Goal: Information Seeking & Learning: Learn about a topic

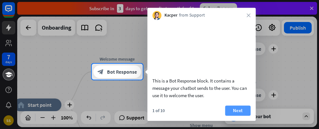
click at [238, 116] on button "Next" at bounding box center [238, 111] width 26 height 10
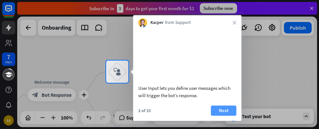
click at [228, 116] on button "Next" at bounding box center [224, 111] width 26 height 10
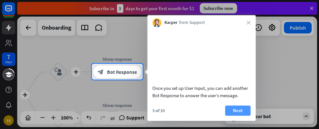
click at [232, 116] on button "Next" at bounding box center [238, 111] width 26 height 10
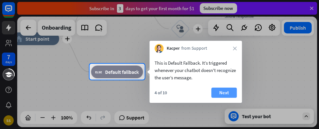
click at [225, 93] on button "Next" at bounding box center [224, 93] width 26 height 10
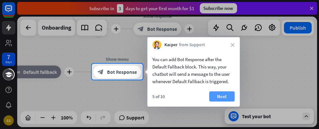
click at [224, 95] on button "Next" at bounding box center [223, 97] width 26 height 10
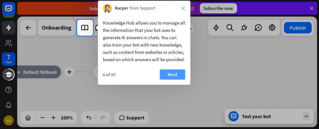
click at [177, 80] on button "Next" at bounding box center [173, 75] width 26 height 10
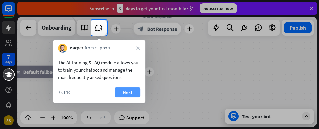
click at [129, 93] on button "Next" at bounding box center [128, 92] width 26 height 10
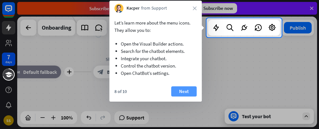
click at [180, 92] on button "Next" at bounding box center [184, 91] width 26 height 10
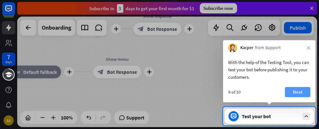
click at [305, 92] on button "Next" at bounding box center [298, 92] width 26 height 10
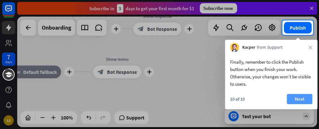
click at [303, 97] on button "Next" at bounding box center [300, 99] width 26 height 10
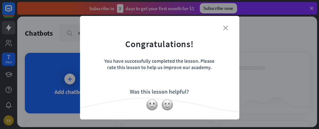
click at [224, 28] on icon "close" at bounding box center [226, 28] width 5 height 5
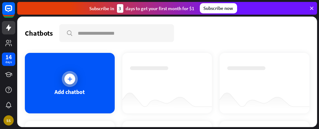
click at [69, 78] on icon at bounding box center [70, 79] width 6 height 6
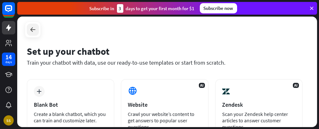
click at [32, 28] on icon at bounding box center [33, 30] width 8 height 8
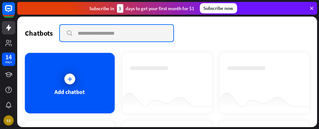
click at [93, 26] on input "text" at bounding box center [117, 33] width 114 height 17
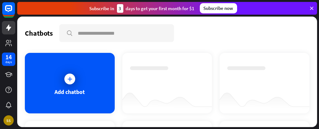
click at [218, 10] on div "Subscribe now" at bounding box center [218, 8] width 37 height 10
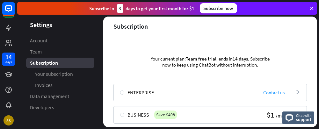
click at [313, 7] on icon at bounding box center [312, 8] width 6 height 6
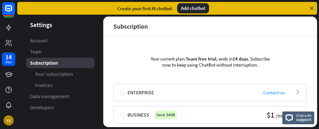
click at [89, 67] on div "Subscription" at bounding box center [60, 63] width 68 height 11
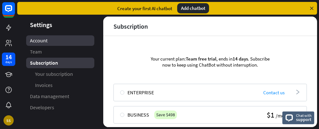
click at [71, 44] on link "Account" at bounding box center [60, 40] width 68 height 11
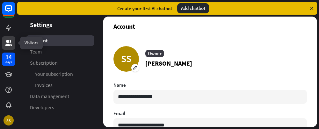
click at [10, 37] on link at bounding box center [8, 42] width 13 height 13
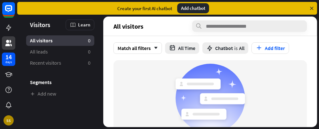
click at [234, 8] on div "Create your first AI chatbot Add chatbot" at bounding box center [167, 8] width 300 height 13
click at [312, 5] on icon at bounding box center [312, 8] width 6 height 6
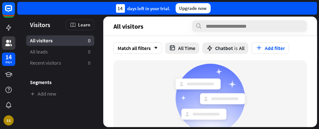
click at [91, 9] on div "14 days left in your trial. Upgrade now" at bounding box center [167, 8] width 300 height 13
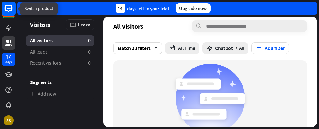
click at [4, 13] on rect at bounding box center [9, 9] width 14 height 14
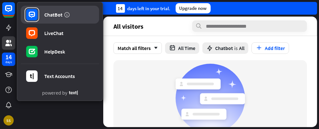
click at [53, 15] on div "ChatBot" at bounding box center [53, 14] width 18 height 6
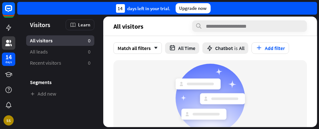
click at [230, 5] on div "14 days left in your trial. Upgrade now" at bounding box center [167, 8] width 300 height 13
click at [50, 4] on div "14 days left in your trial. Upgrade now" at bounding box center [167, 8] width 300 height 13
